Goal: Check status

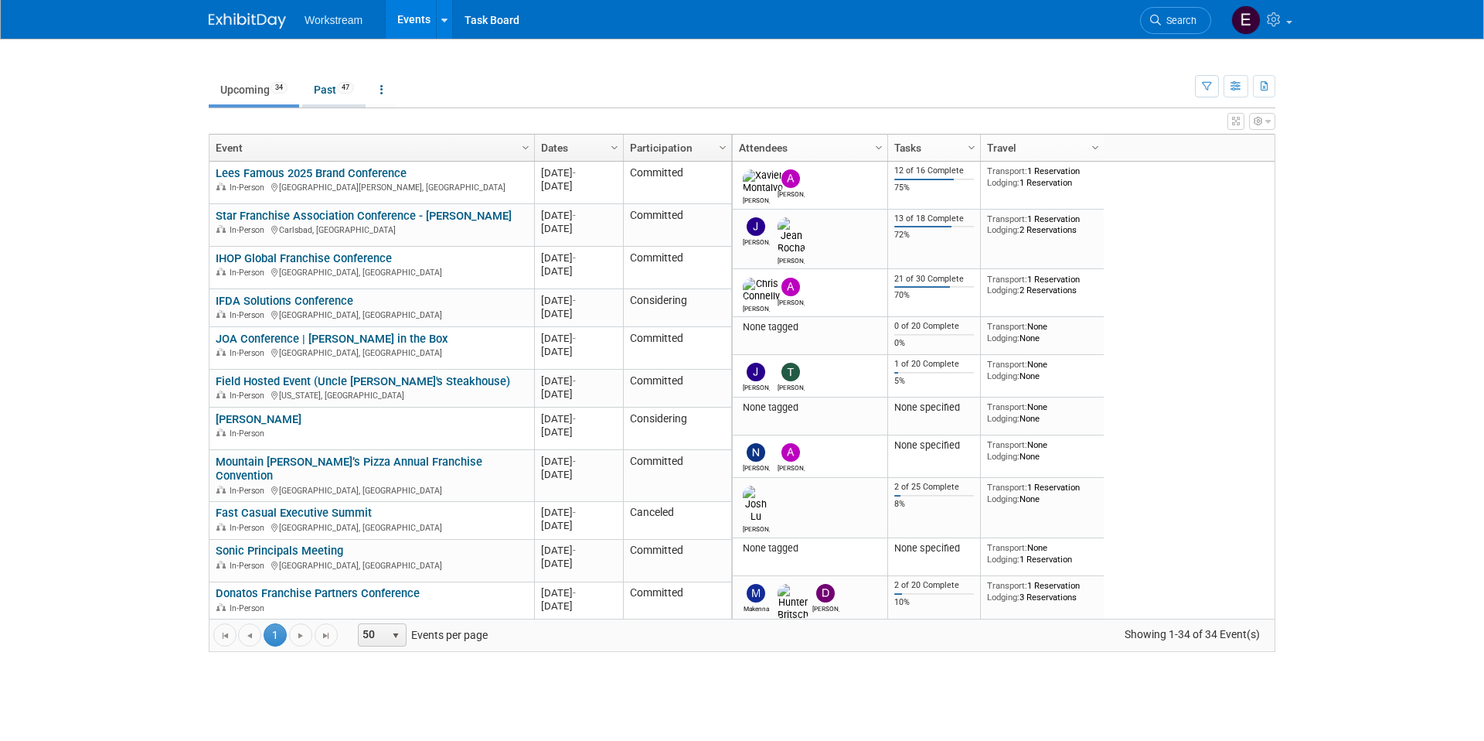
scroll to position [798, 0]
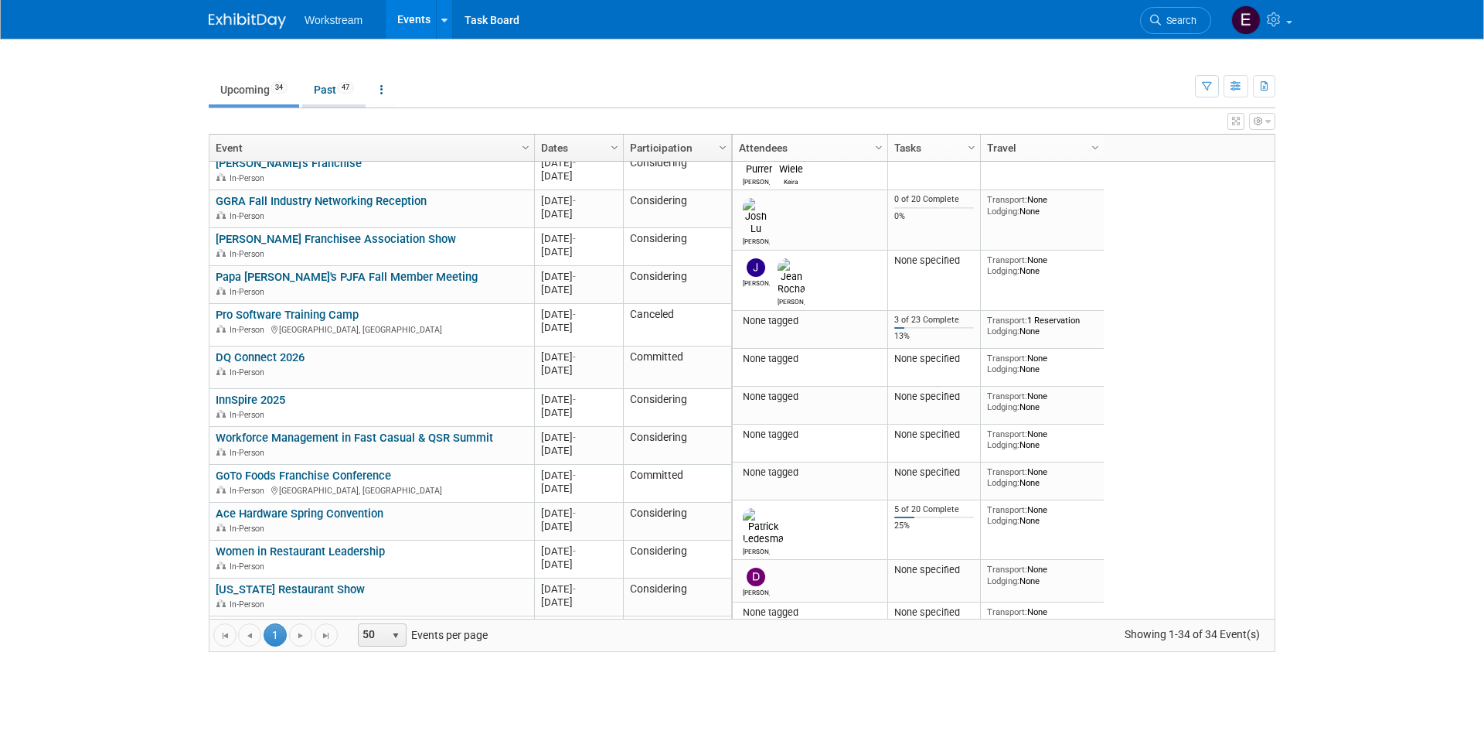
click at [317, 82] on link "Past 47" at bounding box center [333, 89] width 63 height 29
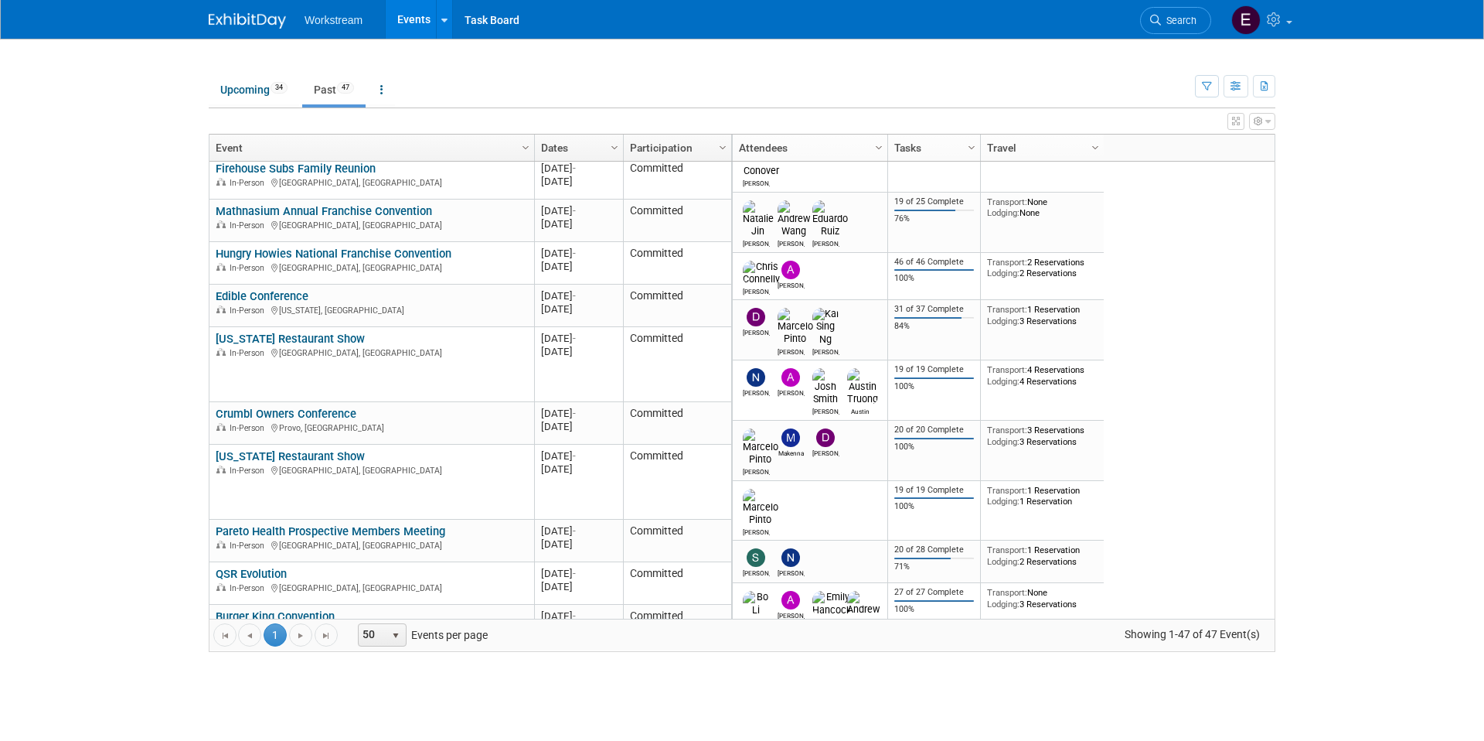
scroll to position [1565, 0]
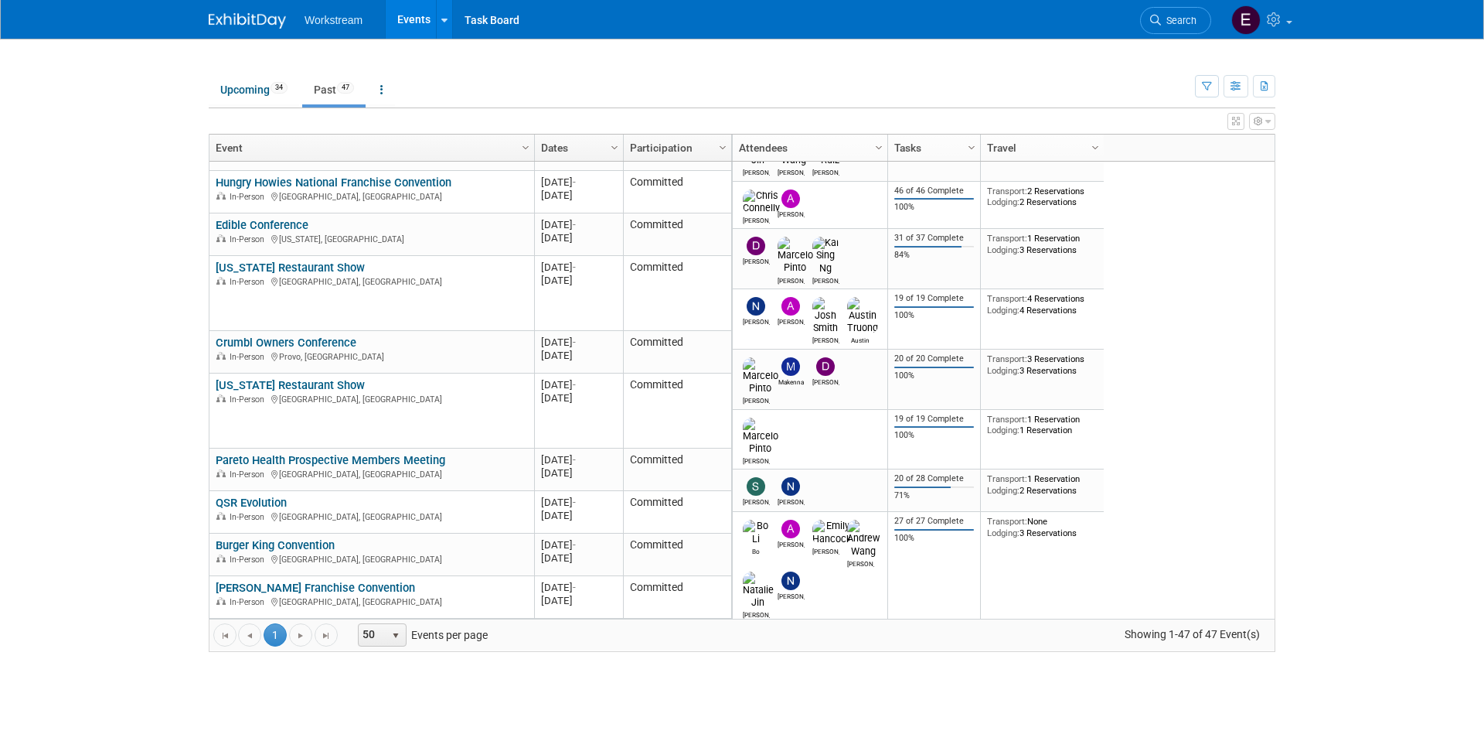
click at [297, 545] on link "Burger King Convention" at bounding box center [275, 545] width 119 height 14
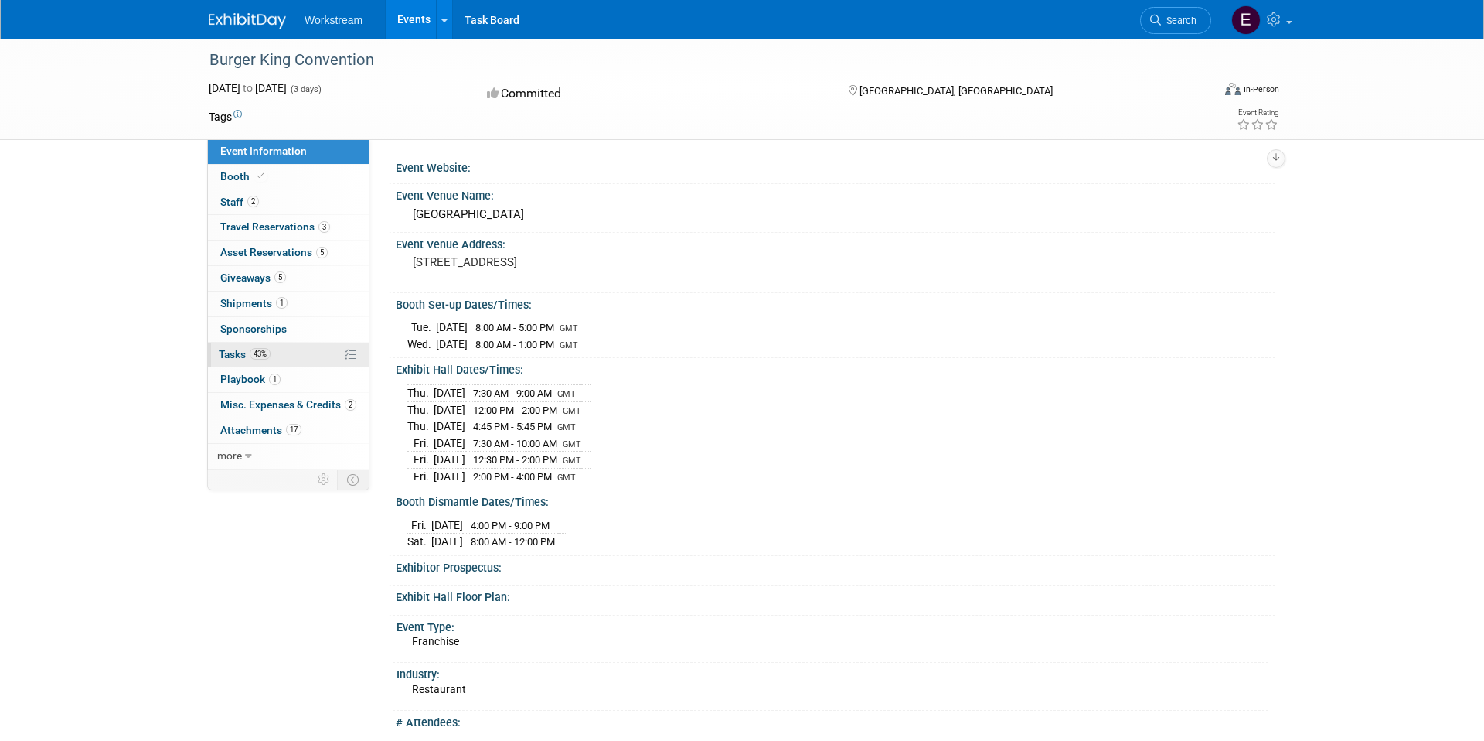
click at [281, 345] on link "43% Tasks 43%" at bounding box center [288, 354] width 161 height 25
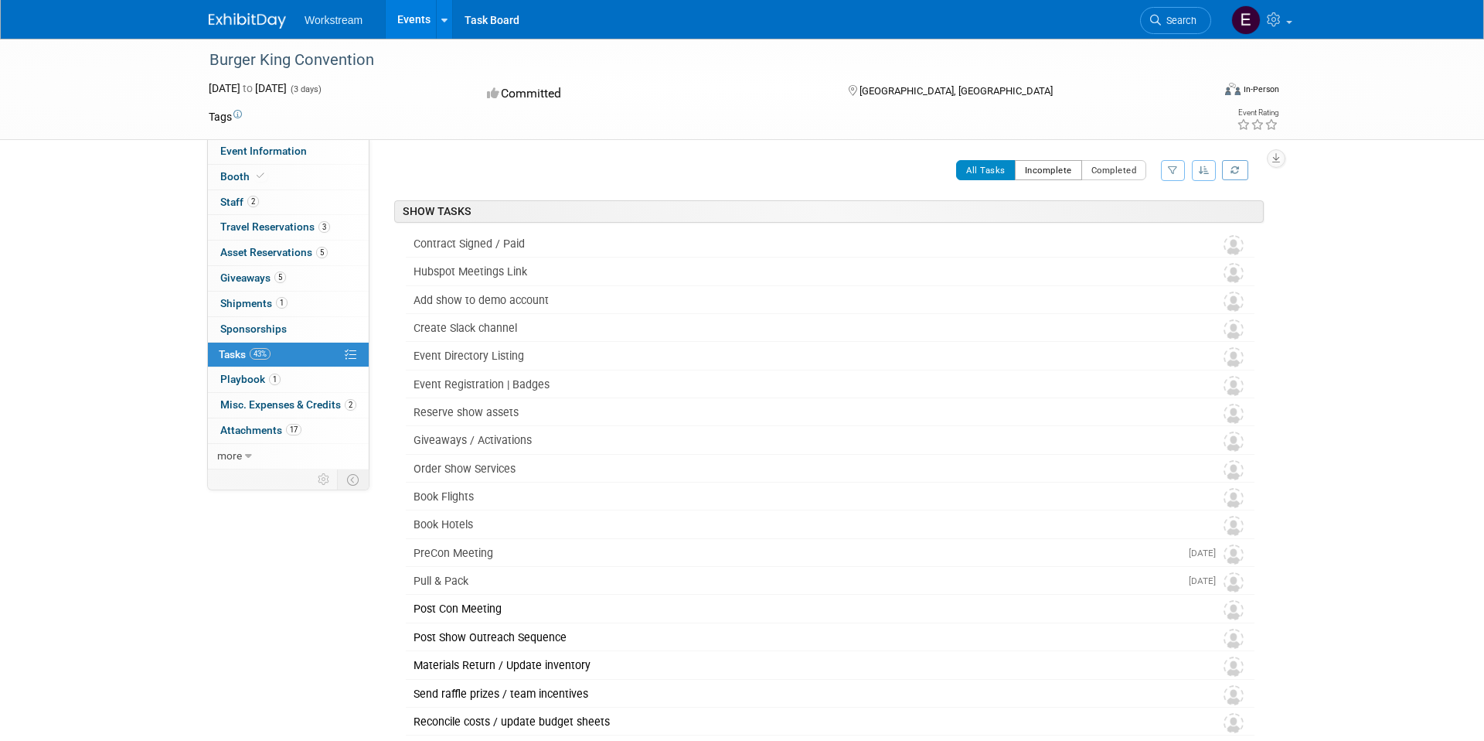
click at [1058, 169] on button "Incomplete" at bounding box center [1048, 170] width 67 height 20
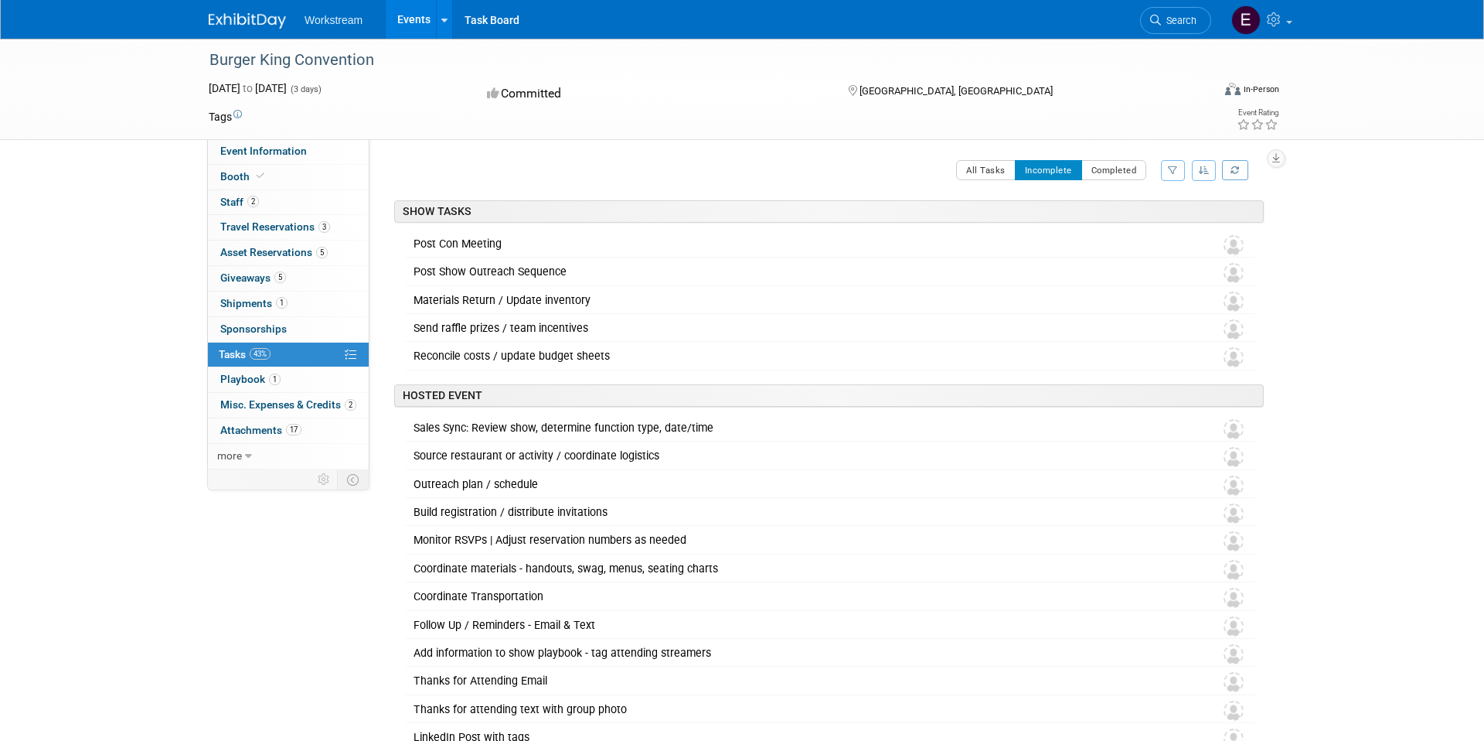
scroll to position [47, 0]
